Goal: Find specific page/section: Find specific page/section

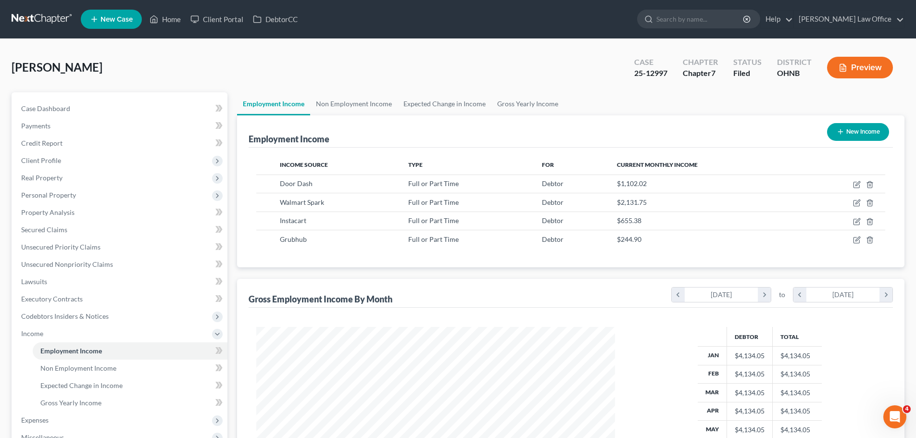
scroll to position [179, 378]
click at [173, 19] on link "Home" at bounding box center [165, 19] width 41 height 17
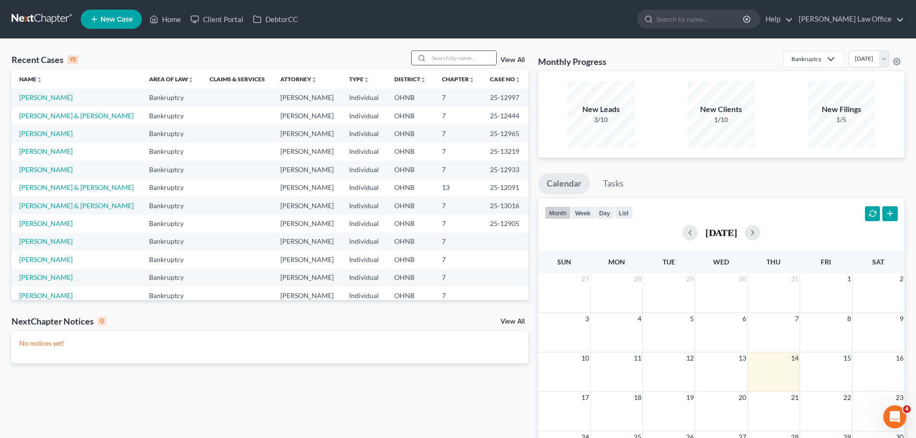
click at [463, 54] on input "search" at bounding box center [462, 58] width 67 height 14
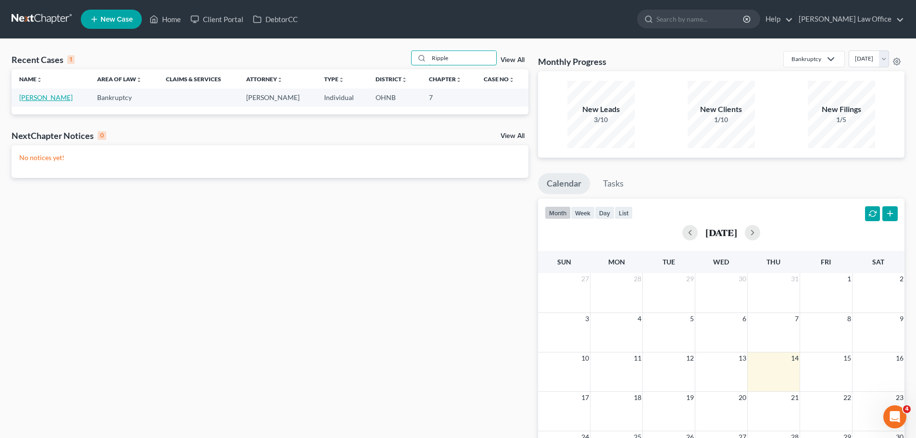
type input "Ripple"
click at [57, 100] on link "[PERSON_NAME]" at bounding box center [45, 97] width 53 height 8
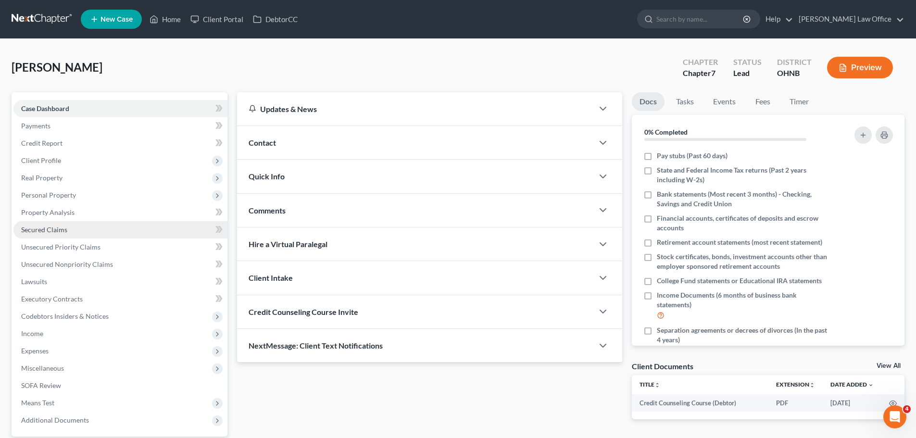
click at [60, 233] on span "Secured Claims" at bounding box center [44, 230] width 46 height 8
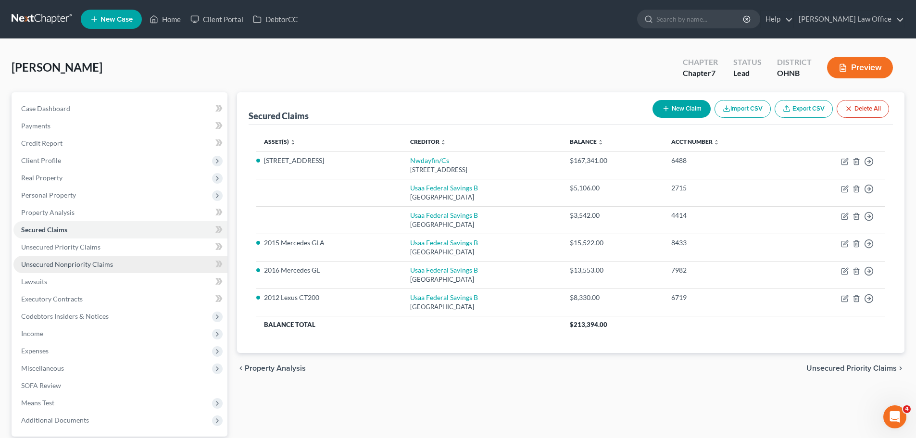
click at [68, 266] on span "Unsecured Nonpriority Claims" at bounding box center [67, 264] width 92 height 8
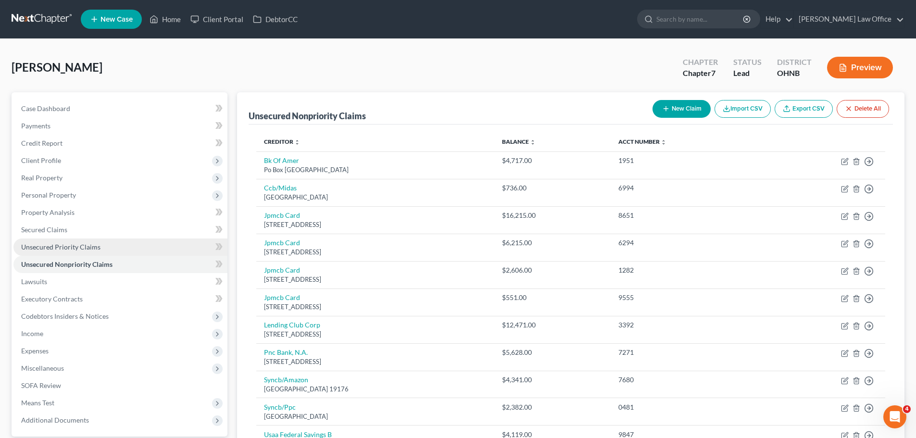
click at [94, 247] on span "Unsecured Priority Claims" at bounding box center [60, 247] width 79 height 8
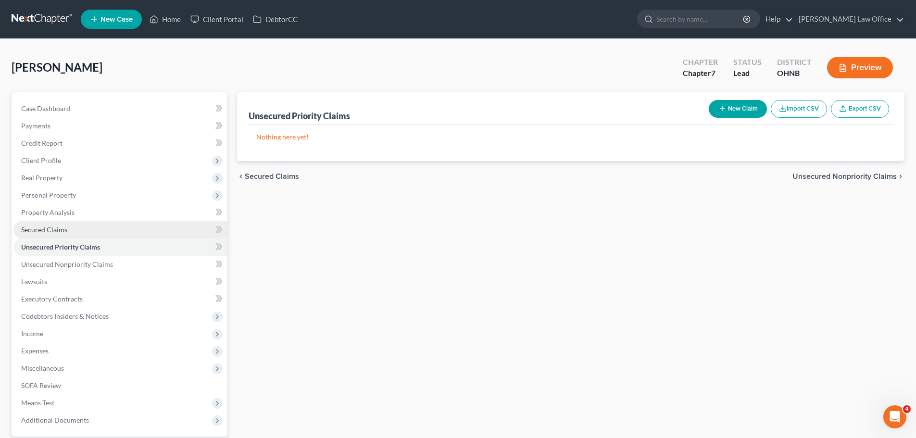
click at [56, 228] on span "Secured Claims" at bounding box center [44, 230] width 46 height 8
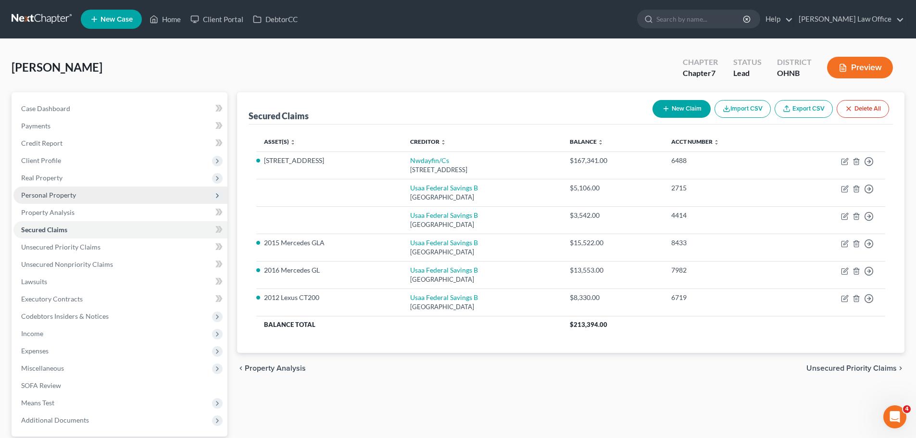
click at [79, 194] on span "Personal Property" at bounding box center [120, 195] width 214 height 17
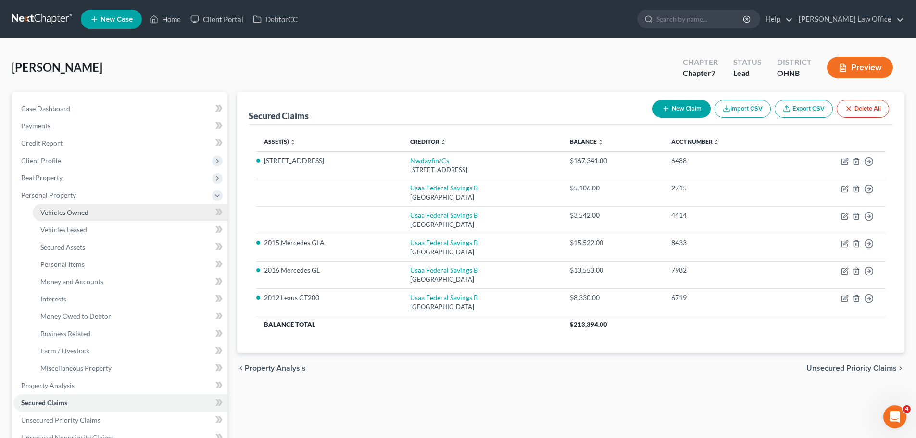
click at [73, 214] on span "Vehicles Owned" at bounding box center [64, 212] width 48 height 8
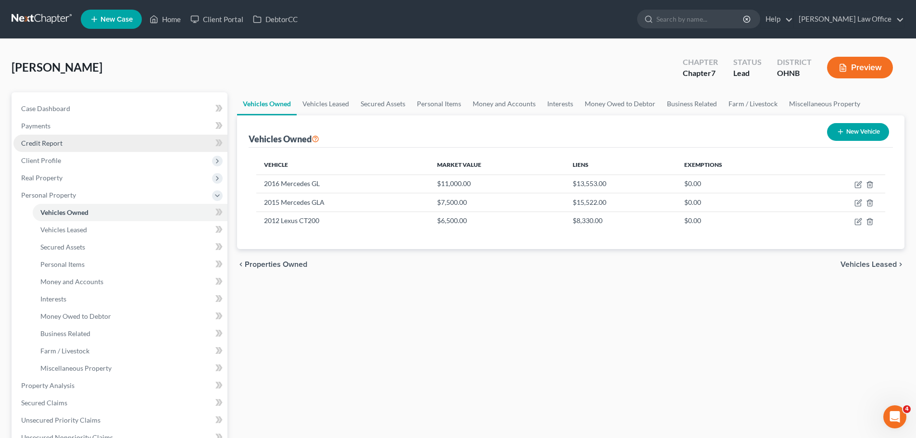
click at [58, 147] on span "Credit Report" at bounding box center [41, 143] width 41 height 8
